Goal: Information Seeking & Learning: Learn about a topic

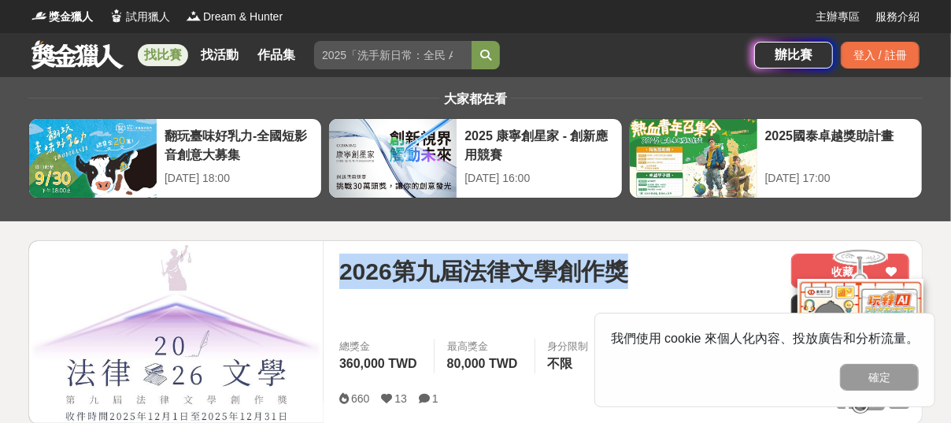
drag, startPoint x: 635, startPoint y: 275, endPoint x: 335, endPoint y: 274, distance: 299.8
click at [335, 274] on div "2026第九屆法律文學創作獎 收藏 前往比賽網站 總獎金 360,000 TWD 最高獎金 80,000 TWD 身分限制 不限 國籍/地區限制 不限 660…" at bounding box center [624, 332] width 595 height 183
copy span "2026第九屆法律文學創作獎"
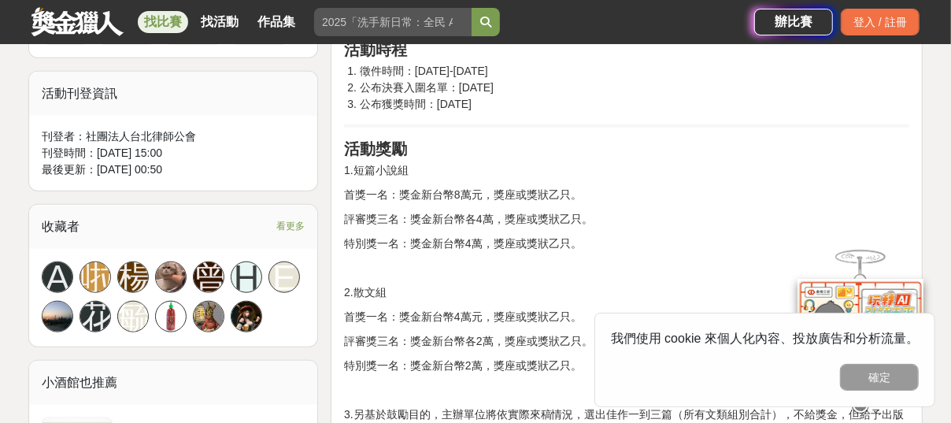
scroll to position [786, 0]
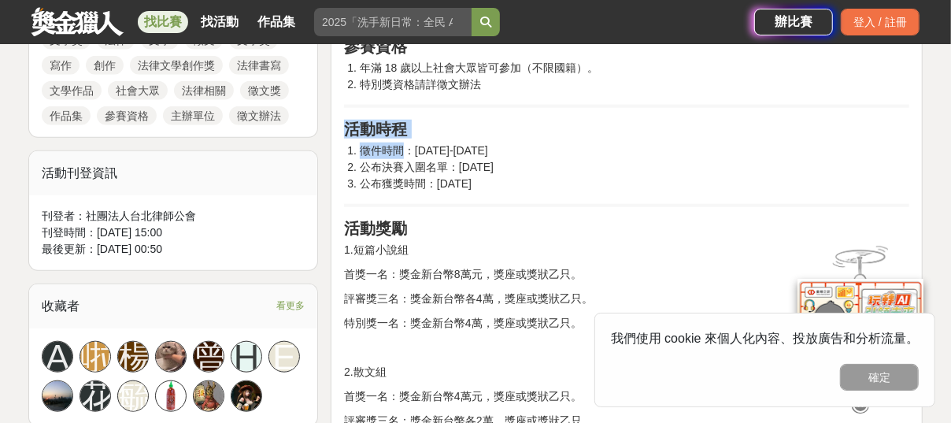
drag, startPoint x: 341, startPoint y: 117, endPoint x: 404, endPoint y: 152, distance: 72.5
click at [404, 152] on div "前言 本會為鼓勵並推廣法律書寫，爰辦理本屆法律文學創作獎徵文活動（下稱本徵文獎），本會希望透過本徵文獎，鼓勵社會大眾、法律相關從業人員、在監受刑人等投入法律書…" at bounding box center [626, 252] width 592 height 1019
click at [421, 122] on h2 "活動時程" at bounding box center [626, 129] width 565 height 19
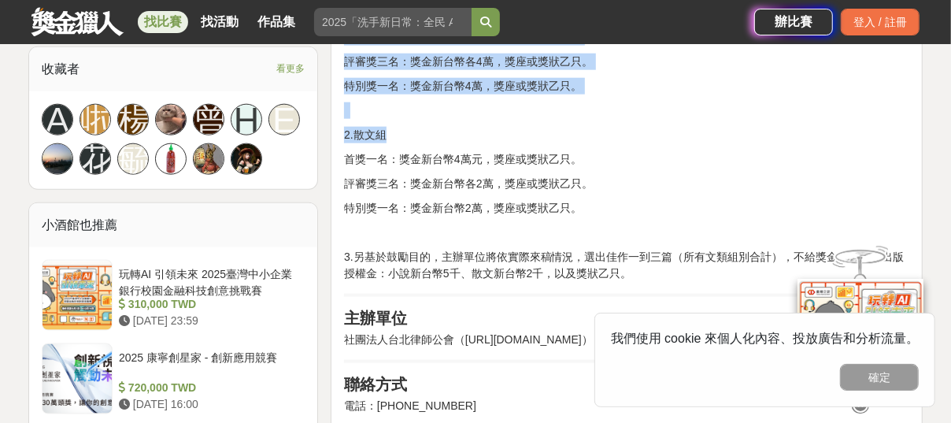
scroll to position [1180, 0]
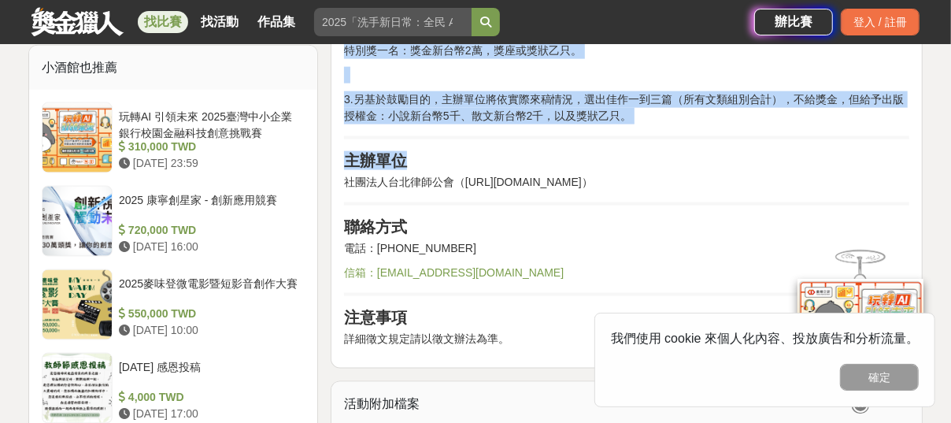
drag, startPoint x: 345, startPoint y: 118, endPoint x: 618, endPoint y: 190, distance: 282.5
copy div "參賽資格 年滿 18 歲以上社會大眾皆可參加（不限國籍）。 特別獎資格請詳徵文辦法 活動時[PERSON_NAME]件時間：[DATE]-[DATE] 公布決…"
